Goal: Task Accomplishment & Management: Use online tool/utility

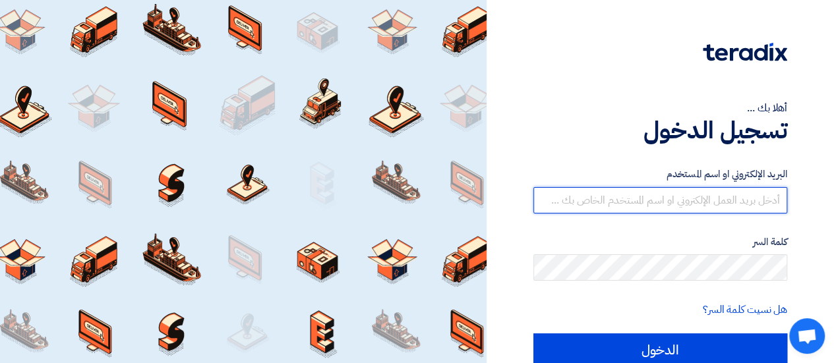
click at [685, 200] on input "text" at bounding box center [660, 200] width 254 height 26
type input "[EMAIL_ADDRESS][DOMAIN_NAME]"
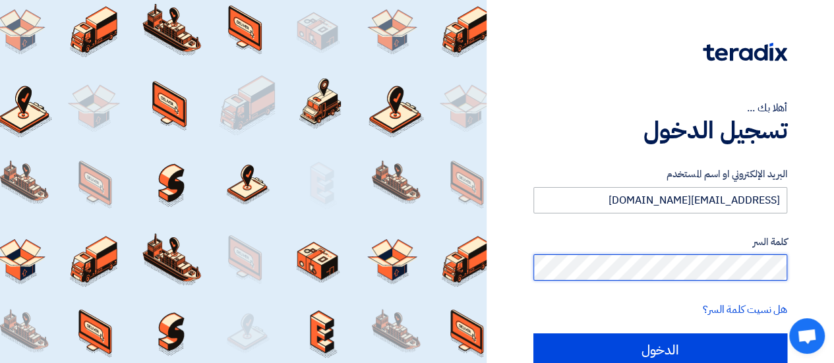
click at [533, 334] on input "الدخول" at bounding box center [660, 350] width 254 height 33
type input "Sign in"
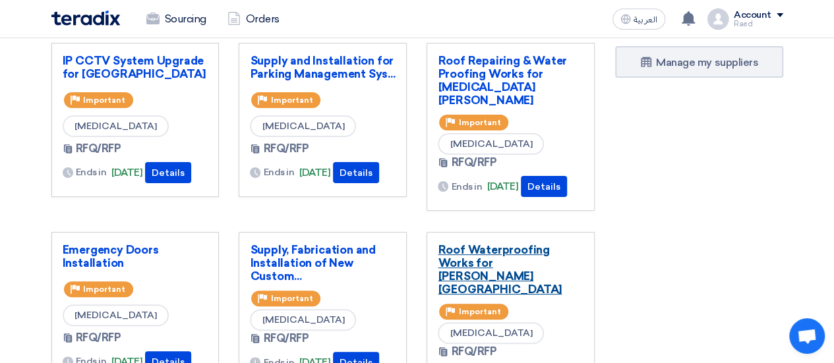
scroll to position [132, 0]
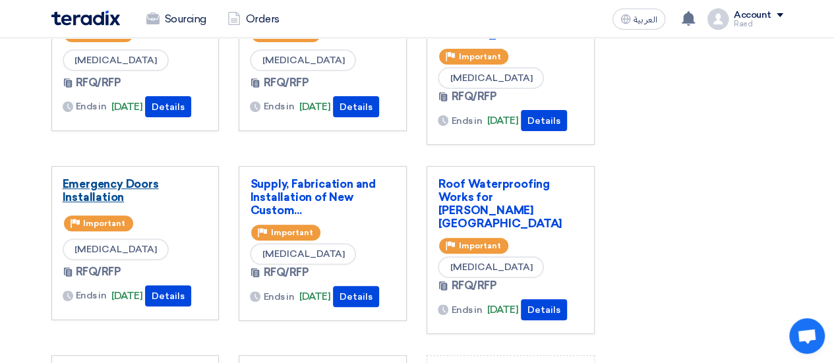
click at [85, 189] on link "Emergency Doors Installation" at bounding box center [136, 190] width 146 height 26
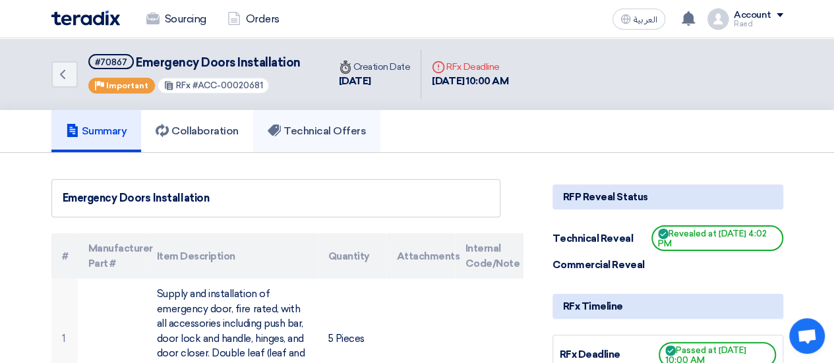
click at [324, 131] on h5 "Technical Offers" at bounding box center [317, 131] width 98 height 13
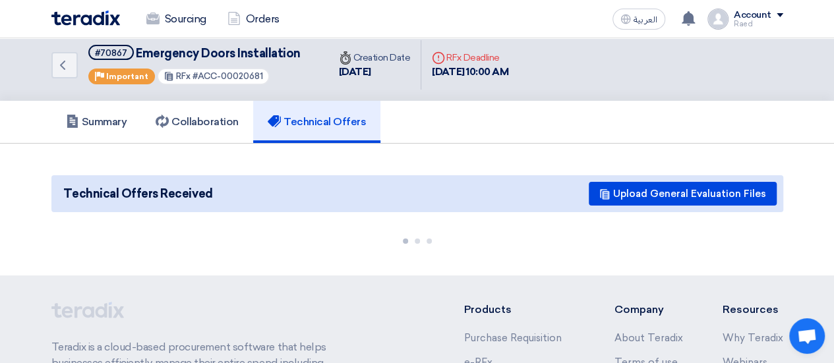
scroll to position [132, 0]
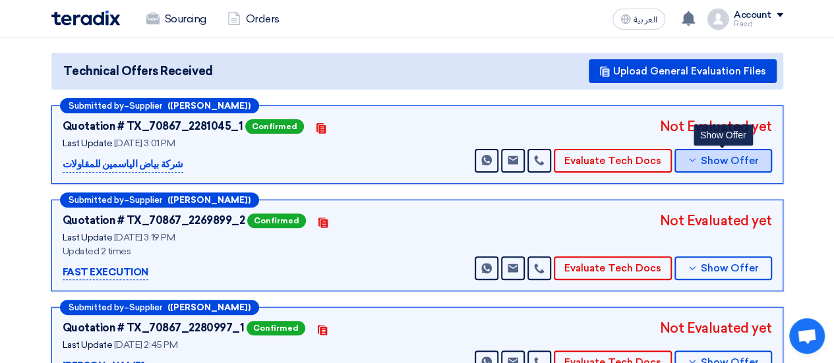
click at [713, 156] on span "Show Offer" at bounding box center [730, 161] width 58 height 10
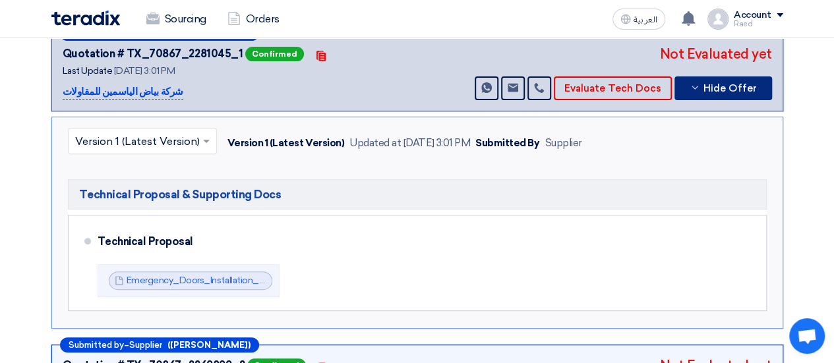
scroll to position [264, 0]
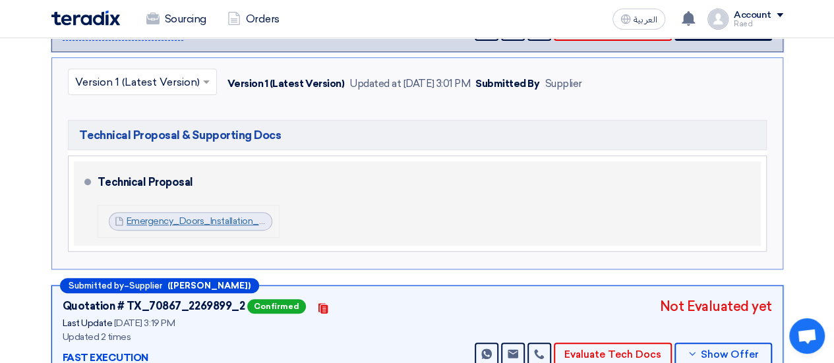
click at [186, 220] on link "Emergency_Doors_Installation_BOW__1754395176541.pdf" at bounding box center [251, 221] width 249 height 11
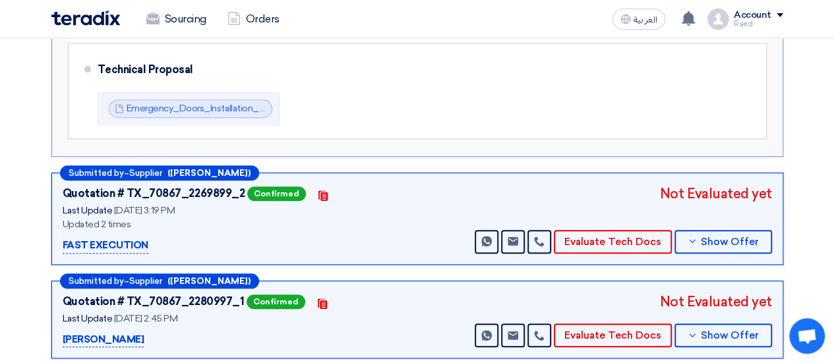
scroll to position [396, 0]
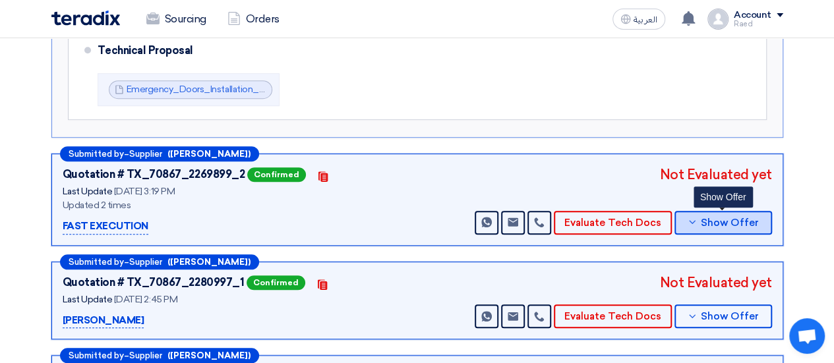
click at [704, 218] on span "Show Offer" at bounding box center [730, 223] width 58 height 10
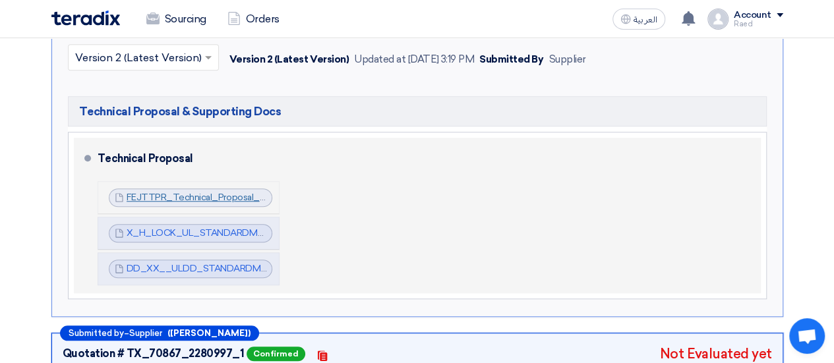
click at [193, 196] on link "FEJTTPR_Technical_Proposal_Fire_Rated_Doors__Arab_Mall_1754228434561.pdf" at bounding box center [303, 197] width 352 height 11
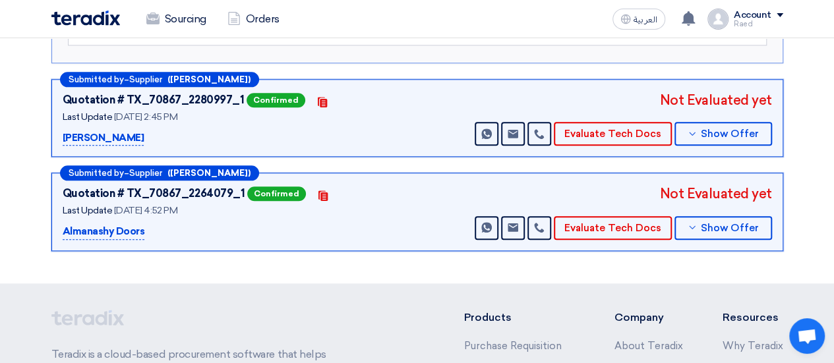
scroll to position [659, 0]
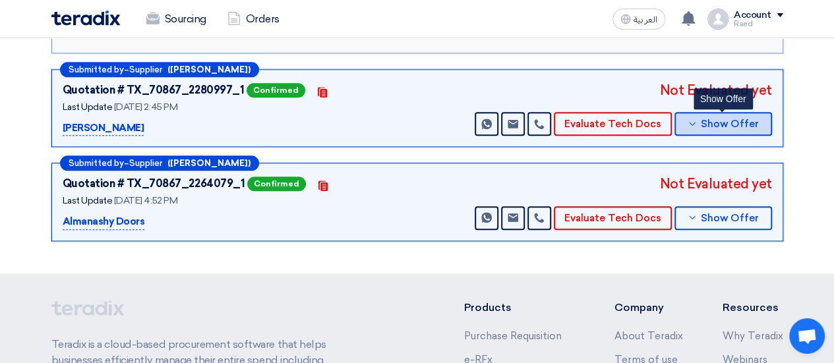
click at [711, 120] on span "Show Offer" at bounding box center [730, 124] width 58 height 10
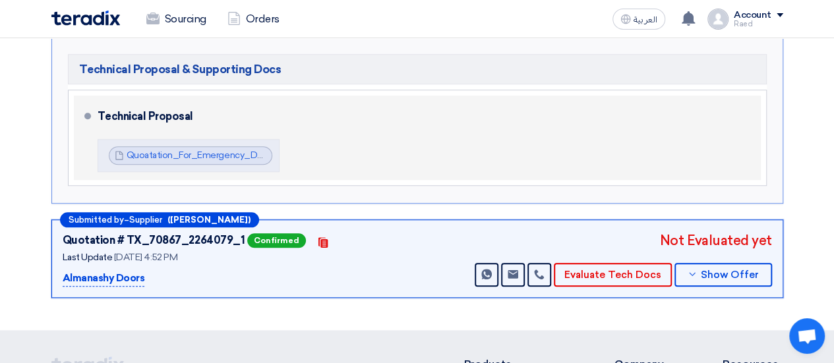
scroll to position [527, 0]
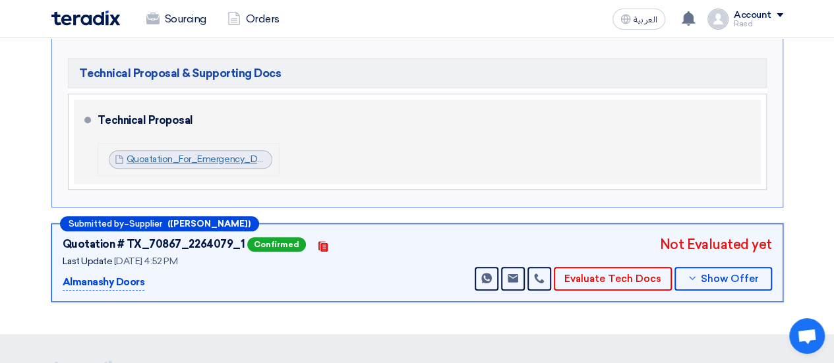
click at [192, 156] on link "Quoatation_For_Emergency_Doors_Mall_Of_Arabia_Jeddah_1754394245946.pdf" at bounding box center [301, 159] width 348 height 11
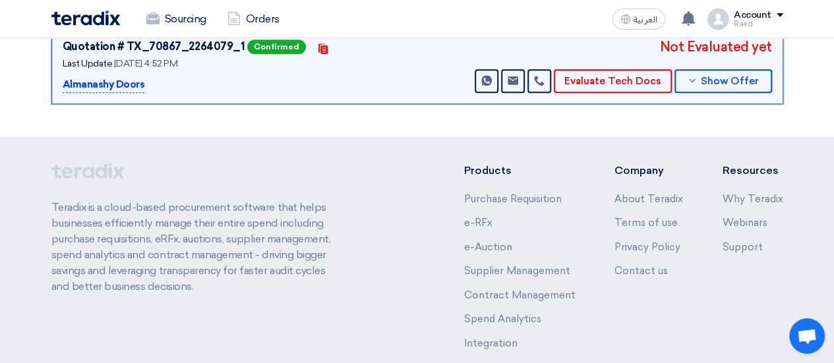
scroll to position [593, 0]
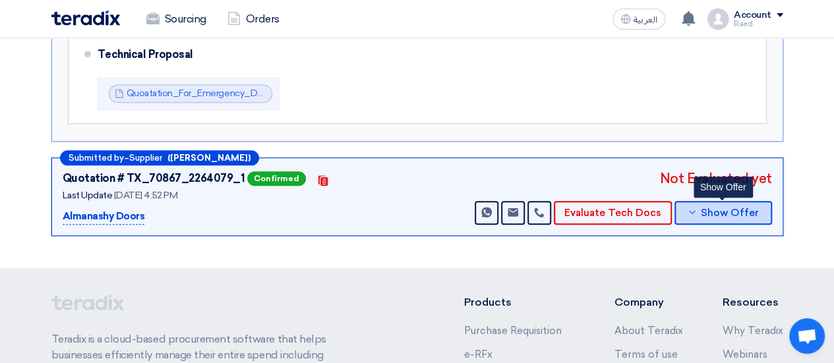
click at [703, 209] on span "Show Offer" at bounding box center [730, 213] width 58 height 10
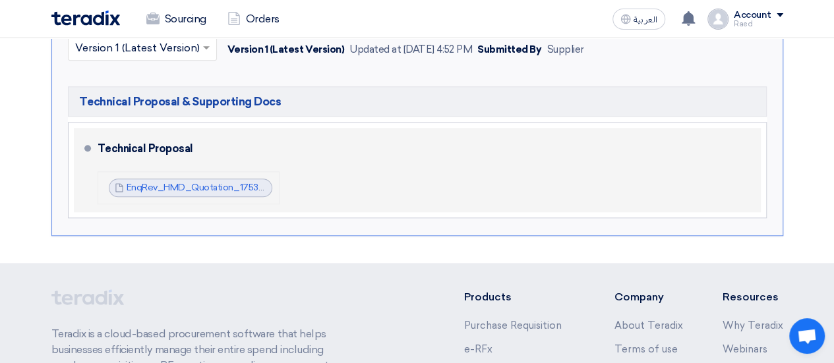
click at [187, 189] on span "EnqRev_HMD_Quotation_1753969745746.pdf" at bounding box center [198, 187] width 142 height 13
click at [169, 185] on link "EnqRev_HMD_Quotation_1753969745746.pdf" at bounding box center [226, 187] width 198 height 11
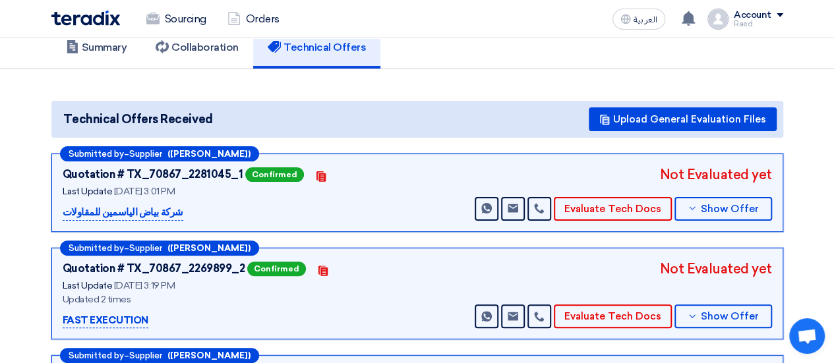
scroll to position [0, 0]
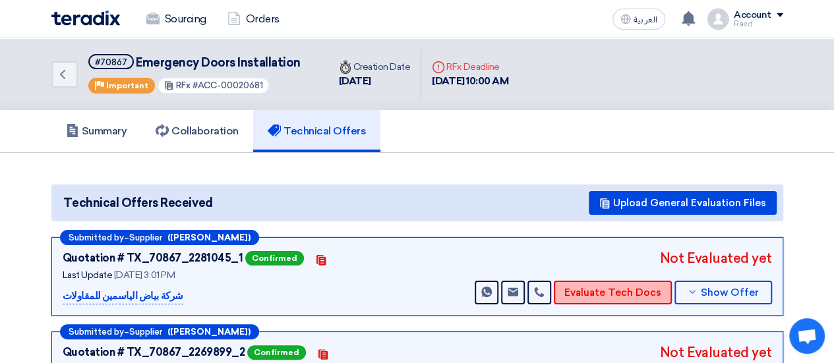
click at [589, 289] on button "Evaluate Tech Docs" at bounding box center [613, 293] width 118 height 24
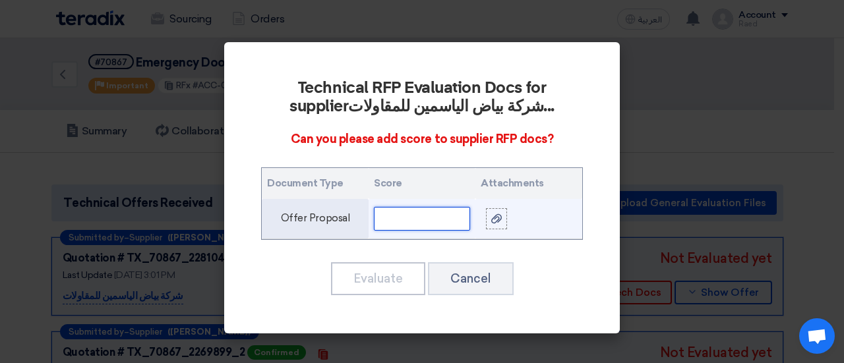
click at [440, 216] on input "text" at bounding box center [422, 219] width 96 height 24
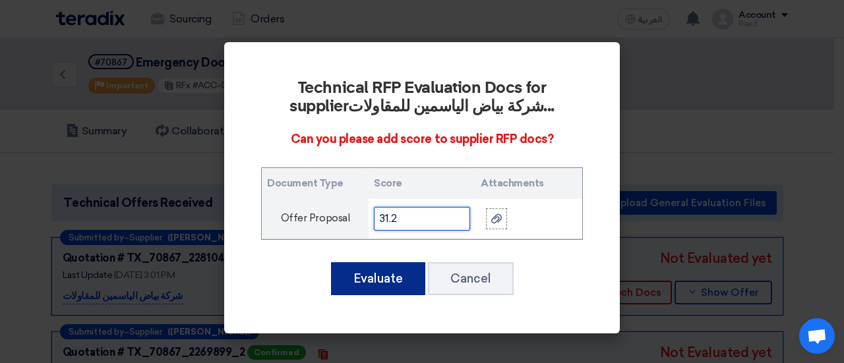
type input "31.2"
click at [364, 280] on button "Evaluate" at bounding box center [378, 278] width 94 height 33
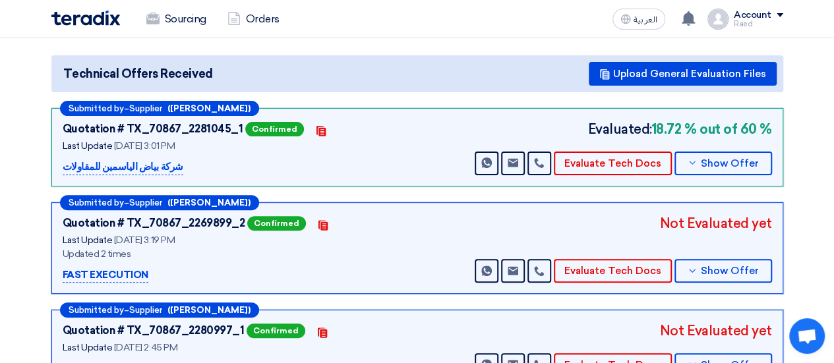
scroll to position [132, 0]
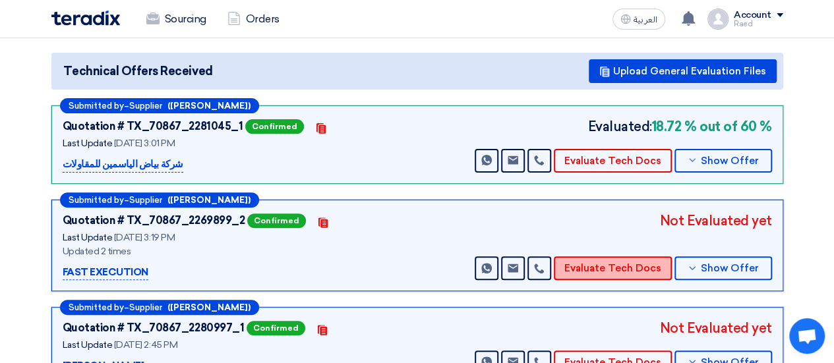
click at [624, 266] on button "Evaluate Tech Docs" at bounding box center [613, 268] width 118 height 24
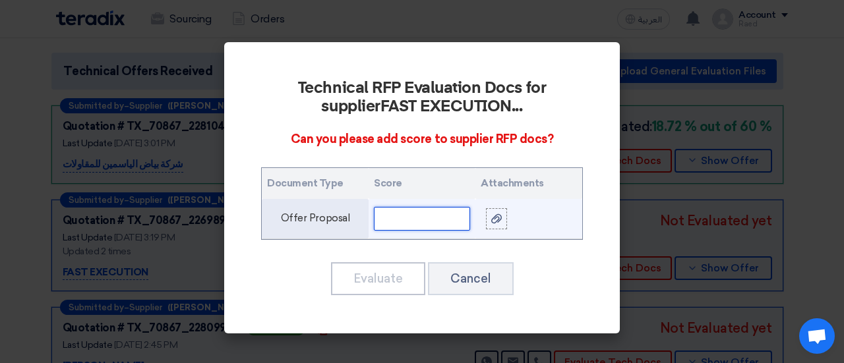
click at [417, 221] on input "text" at bounding box center [422, 219] width 96 height 24
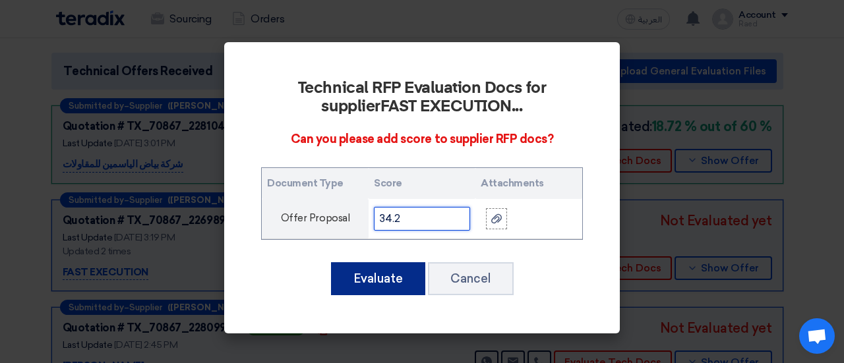
type input "34.2"
click at [397, 275] on button "Evaluate" at bounding box center [378, 278] width 94 height 33
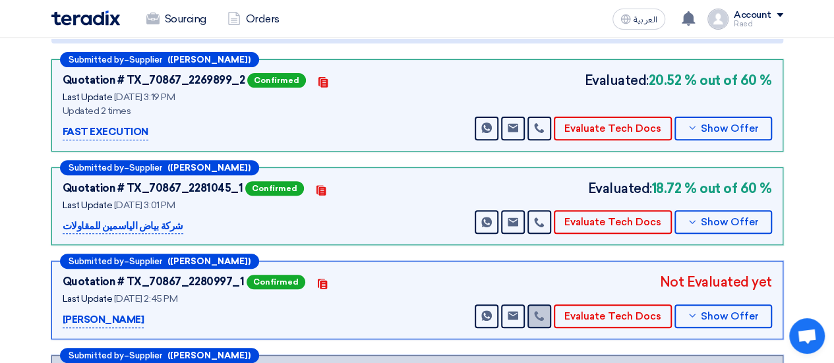
scroll to position [264, 0]
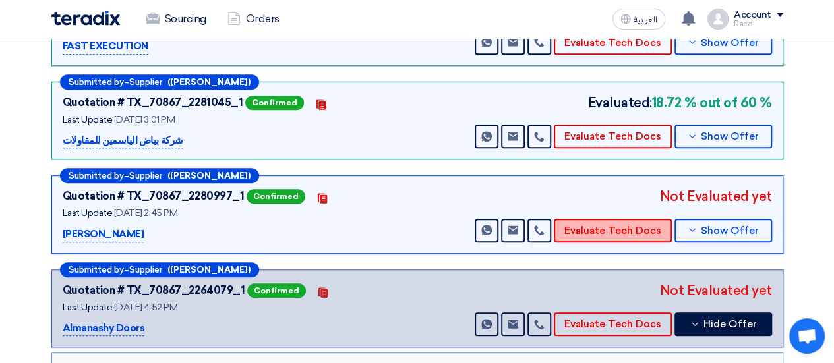
click at [574, 225] on button "Evaluate Tech Docs" at bounding box center [613, 231] width 118 height 24
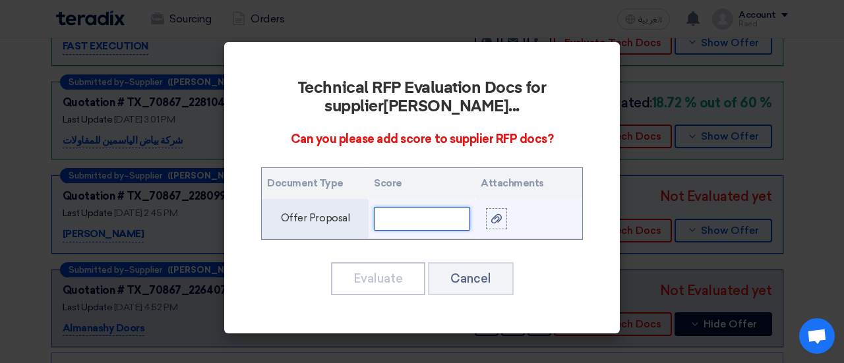
click at [425, 216] on input "text" at bounding box center [422, 219] width 96 height 24
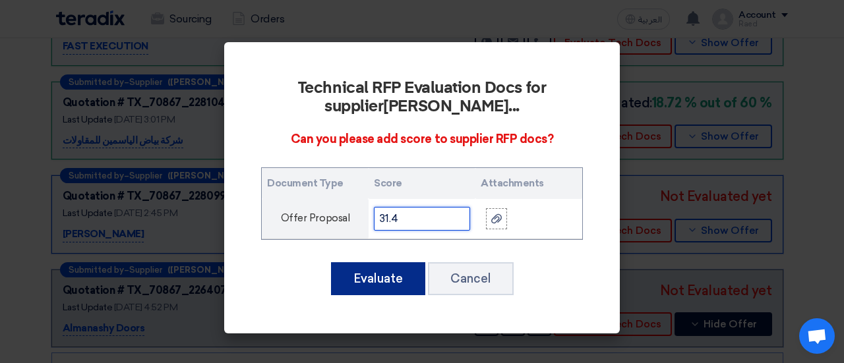
type input "31.4"
click at [393, 275] on button "Evaluate" at bounding box center [378, 278] width 94 height 33
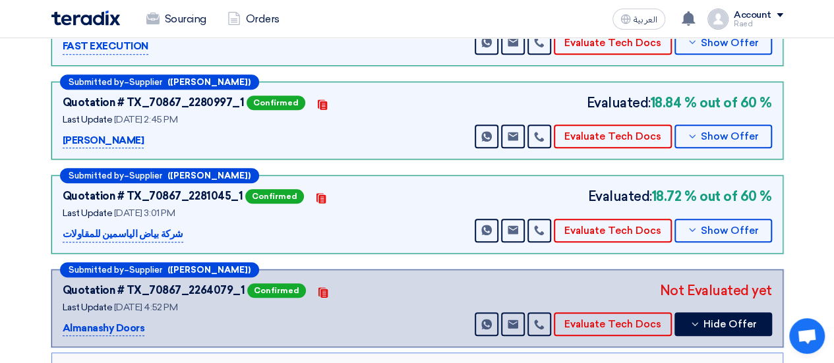
scroll to position [330, 0]
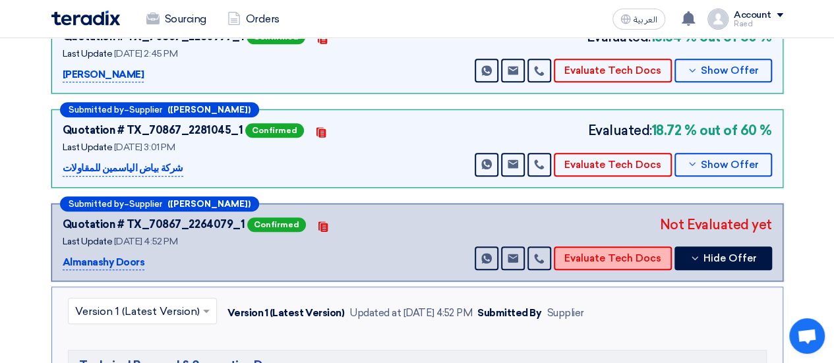
click at [609, 254] on button "Evaluate Tech Docs" at bounding box center [613, 259] width 118 height 24
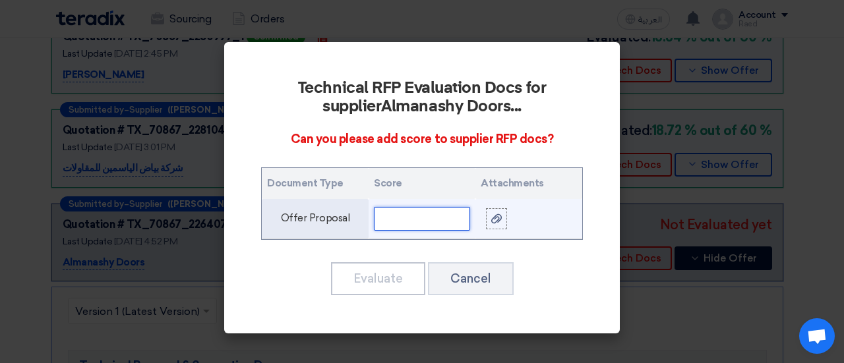
click at [430, 221] on input "text" at bounding box center [422, 219] width 96 height 24
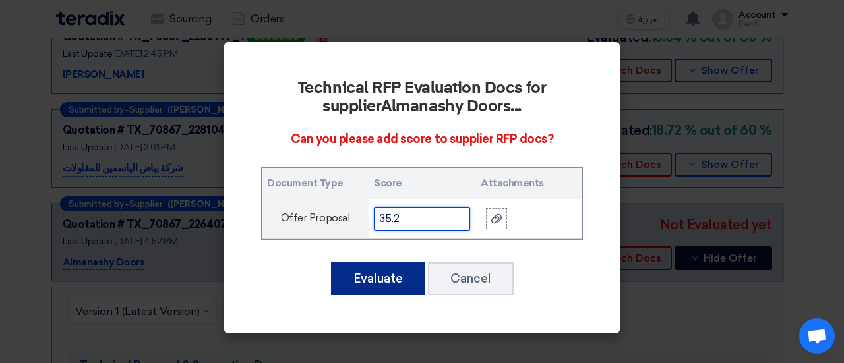
type input "35.2"
click at [368, 276] on button "Evaluate" at bounding box center [378, 278] width 94 height 33
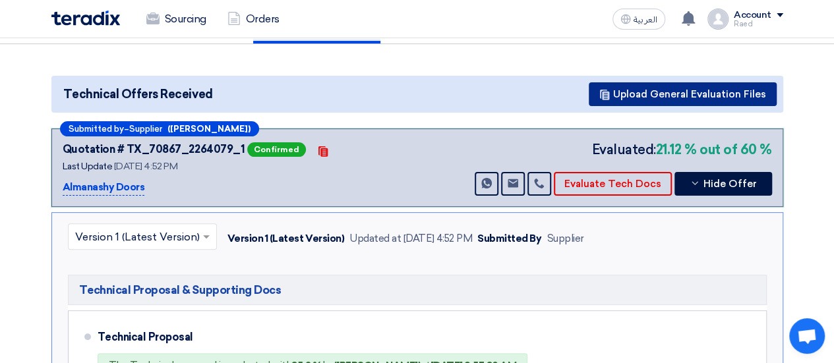
scroll to position [0, 0]
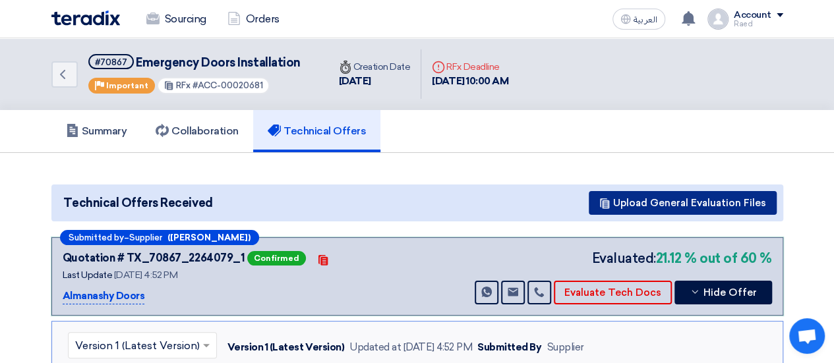
click at [658, 196] on button "Upload General Evaluation Files" at bounding box center [683, 203] width 188 height 24
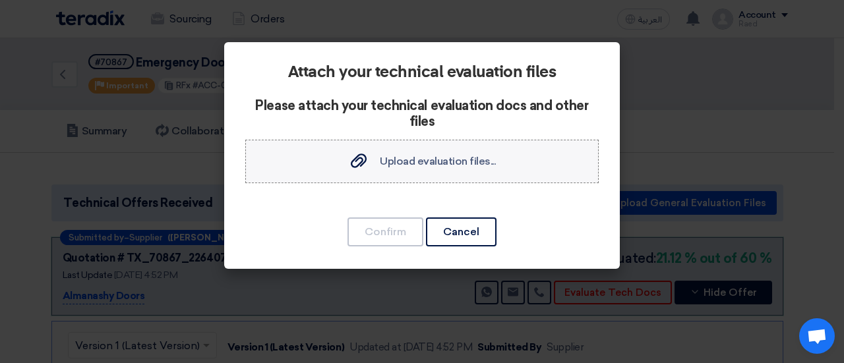
click at [424, 163] on span "Upload evaluation files..." at bounding box center [438, 161] width 116 height 13
click at [0, 0] on input "Upload evaluation files... Upload evaluation files..." at bounding box center [0, 0] width 0 height 0
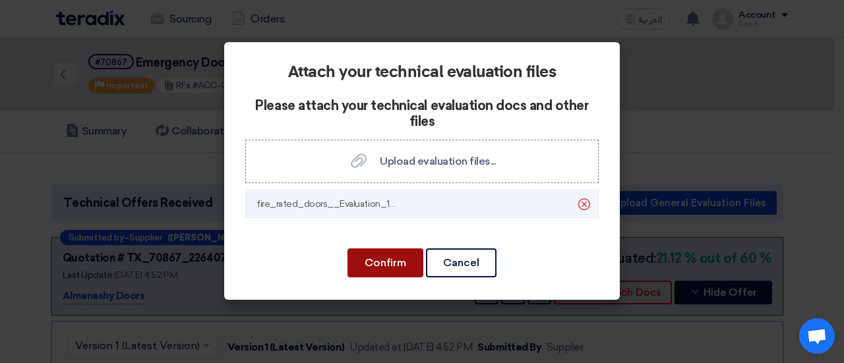
drag, startPoint x: 386, startPoint y: 262, endPoint x: 391, endPoint y: 255, distance: 8.0
click at [386, 262] on button "Confirm" at bounding box center [385, 263] width 76 height 29
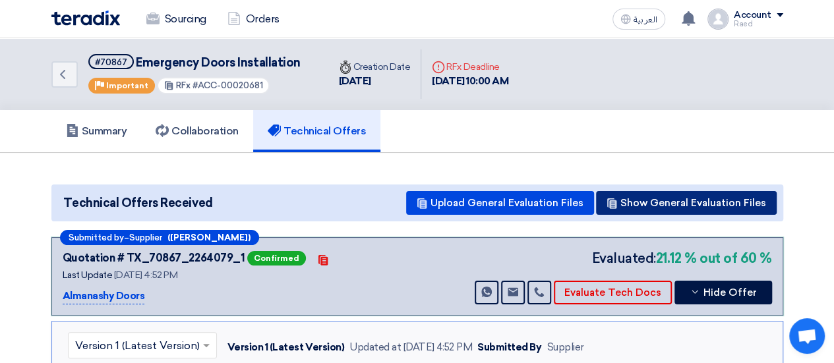
click at [661, 200] on button "Show General Evaluation Files" at bounding box center [686, 203] width 181 height 24
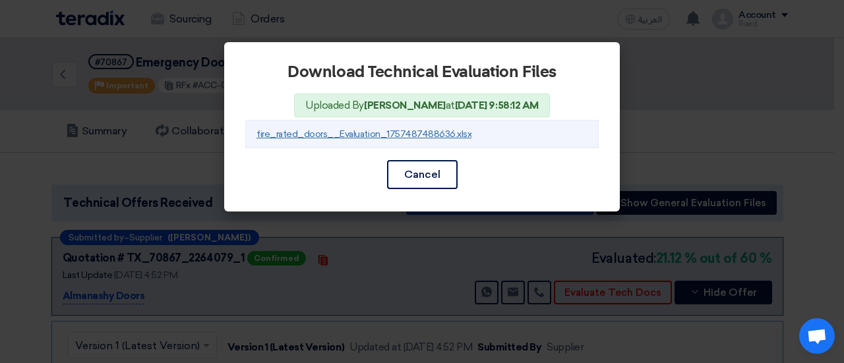
click at [398, 130] on link "fire_rated_doors__Evaluation_1757487488636.xlsx" at bounding box center [363, 134] width 215 height 11
click at [435, 174] on button "Cancel" at bounding box center [422, 174] width 71 height 29
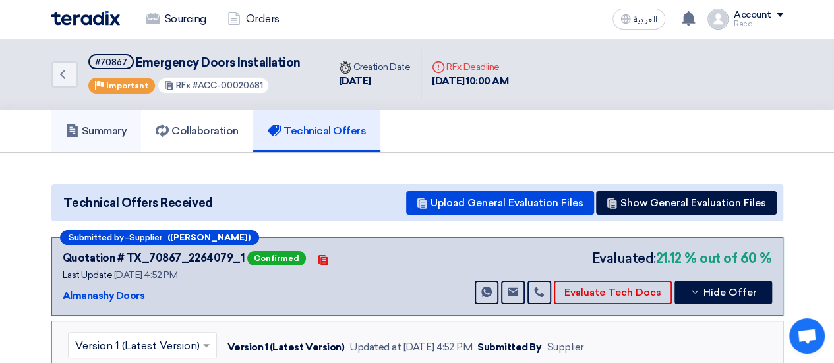
click at [96, 131] on h5 "Summary" at bounding box center [96, 131] width 61 height 13
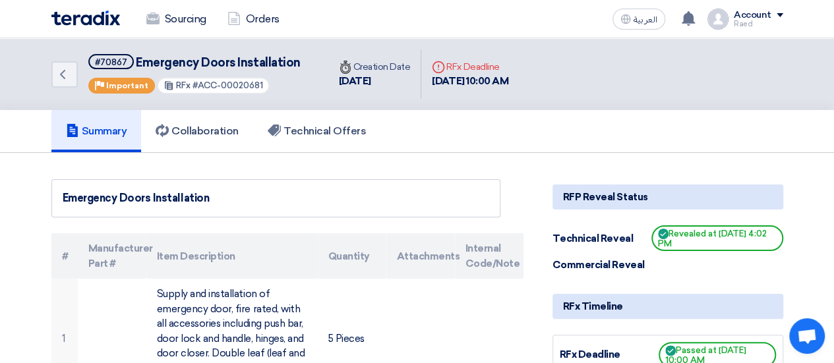
click at [95, 14] on img at bounding box center [85, 18] width 69 height 15
